Goal: Transaction & Acquisition: Subscribe to service/newsletter

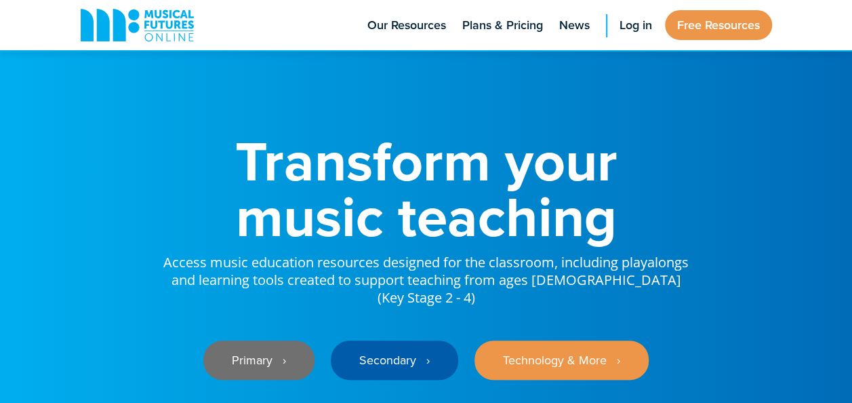
click at [257, 346] on link "Primary ‎‏‏‎ ‎ ›" at bounding box center [258, 359] width 111 height 39
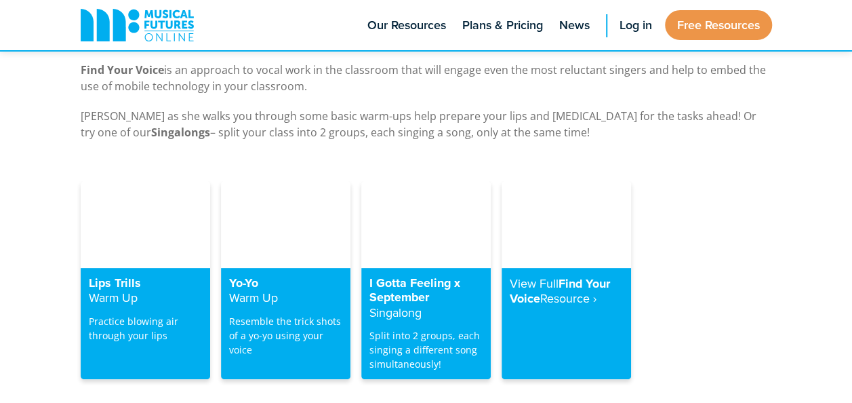
scroll to position [2667, 0]
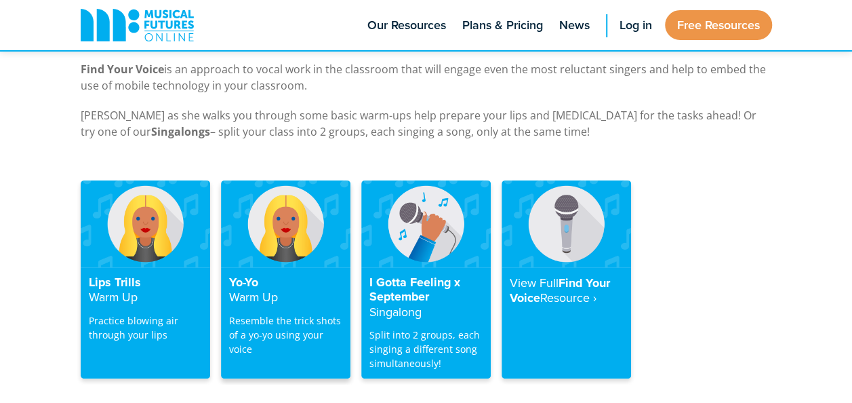
click at [248, 288] on strong "Warm Up" at bounding box center [253, 296] width 49 height 17
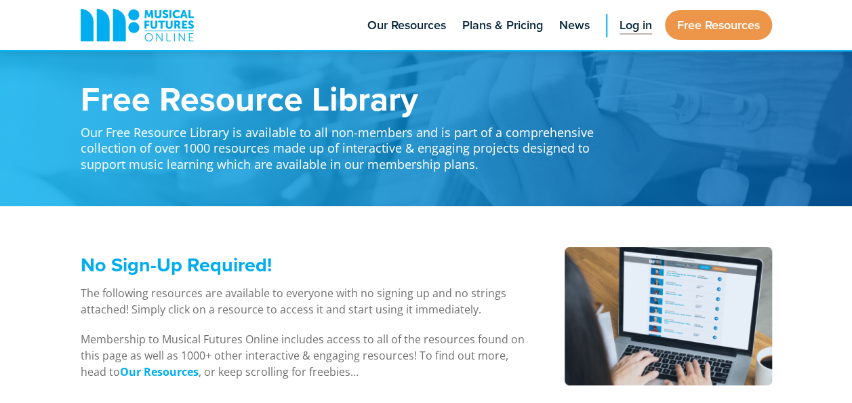
click at [631, 23] on span "Log in" at bounding box center [636, 25] width 33 height 18
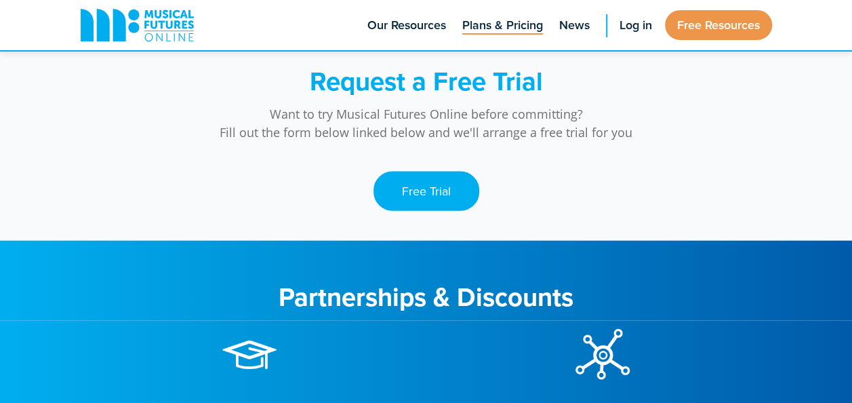
scroll to position [1423, 0]
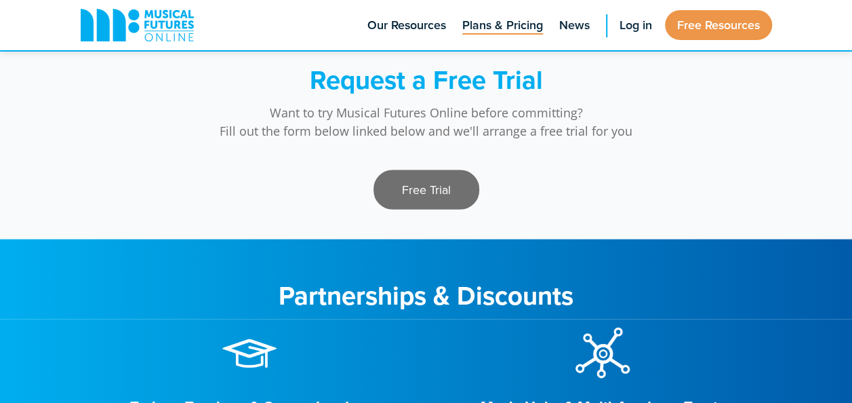
click at [427, 183] on link "Free Trial" at bounding box center [427, 189] width 106 height 39
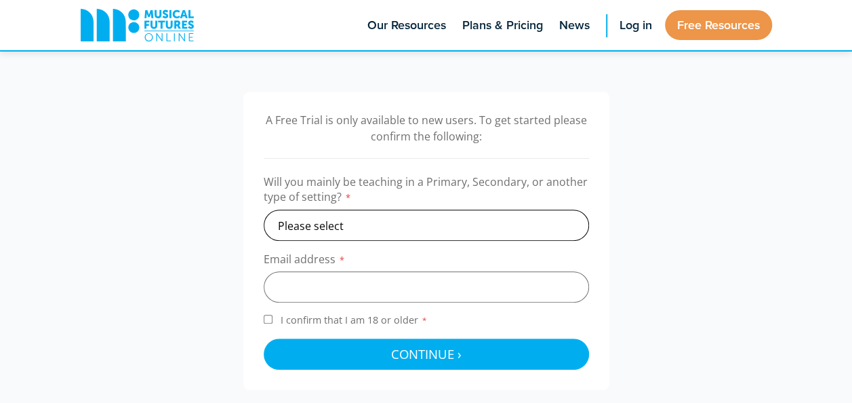
scroll to position [406, 0]
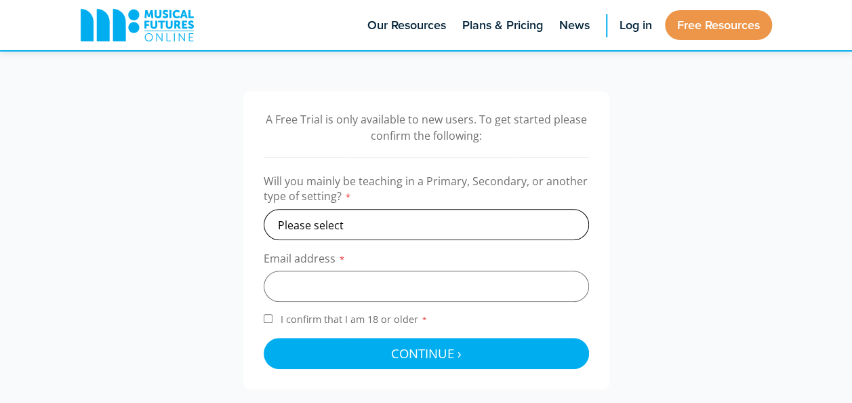
click at [368, 224] on select "Please select Primary Secondary Other" at bounding box center [427, 224] width 326 height 31
select select "primary"
click at [264, 209] on select "Please select Primary Secondary Other" at bounding box center [427, 224] width 326 height 31
click at [346, 294] on input "email" at bounding box center [427, 286] width 326 height 31
type input "mchar11@eq.edu.au"
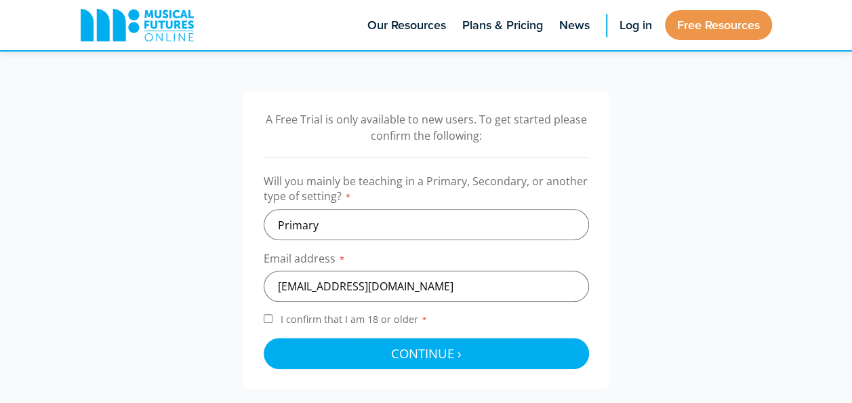
click at [267, 318] on input "I confirm that I am 18 or older *" at bounding box center [268, 318] width 9 height 9
checkbox input "true"
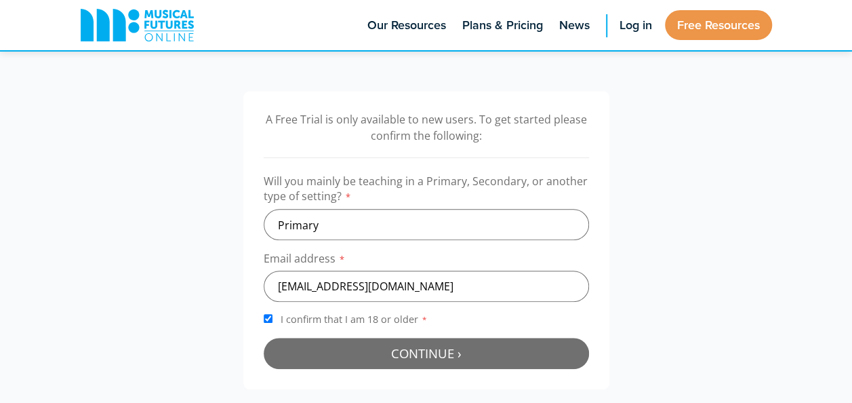
click at [320, 355] on button "Continue › Checking your details..." at bounding box center [427, 353] width 326 height 31
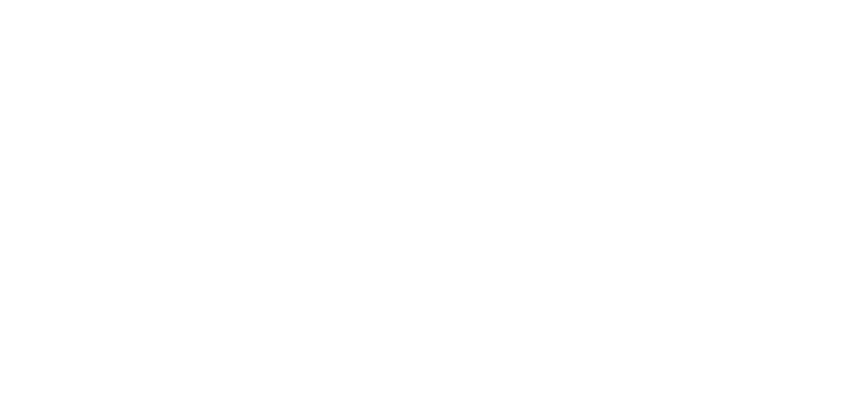
scroll to position [442, 0]
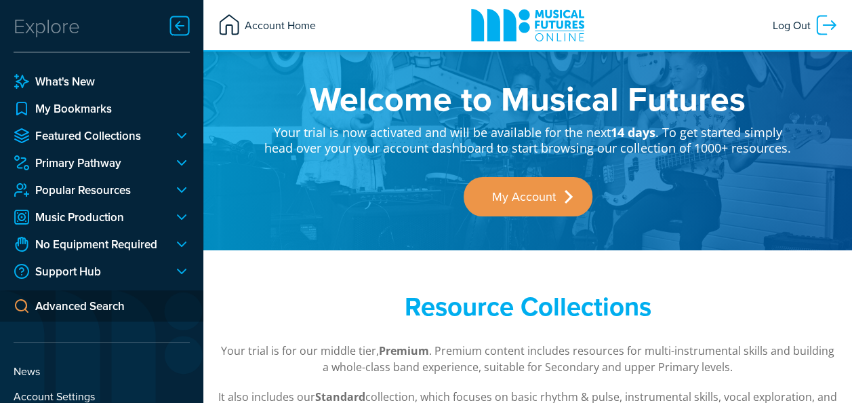
click at [284, 24] on span "Account Home" at bounding box center [278, 25] width 75 height 24
